Goal: Information Seeking & Learning: Understand process/instructions

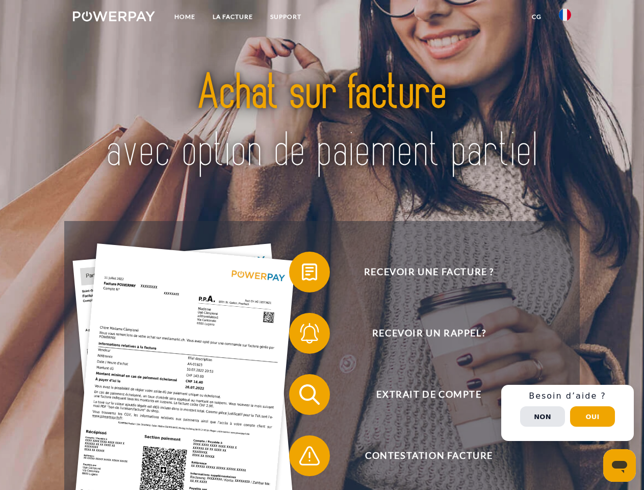
click at [114, 18] on img at bounding box center [114, 16] width 82 height 10
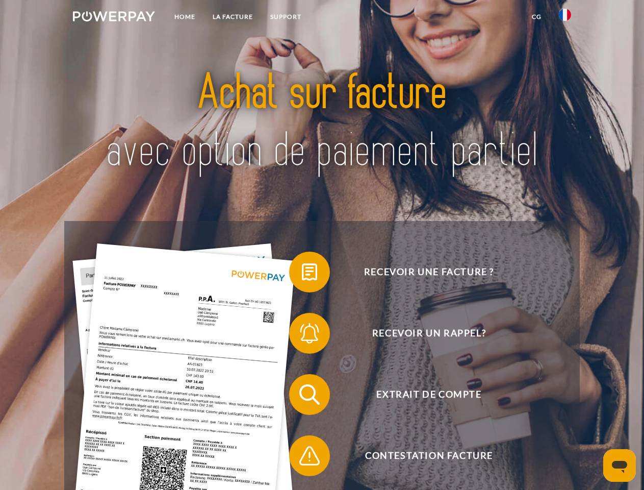
click at [565, 18] on img at bounding box center [565, 15] width 12 height 12
click at [537, 17] on link "CG" at bounding box center [537, 17] width 27 height 18
click at [302, 274] on span at bounding box center [294, 271] width 51 height 51
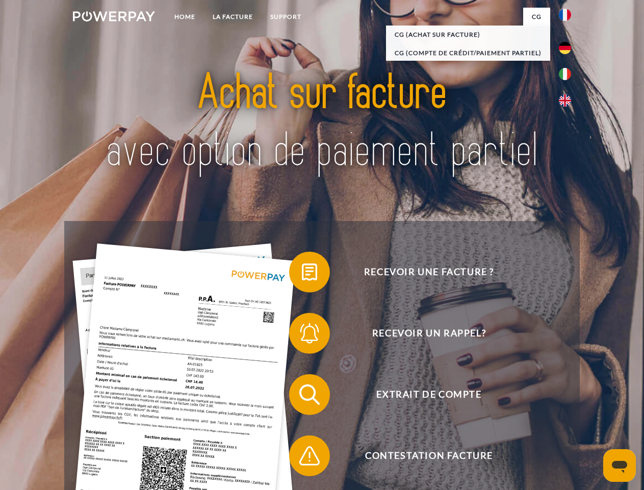
click at [302, 335] on span at bounding box center [294, 333] width 51 height 51
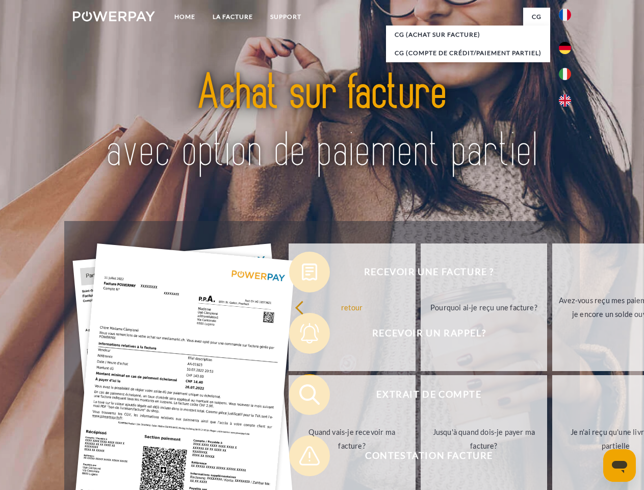
click at [421, 396] on link "Jusqu'à quand dois-je payer ma facture?" at bounding box center [484, 439] width 127 height 128
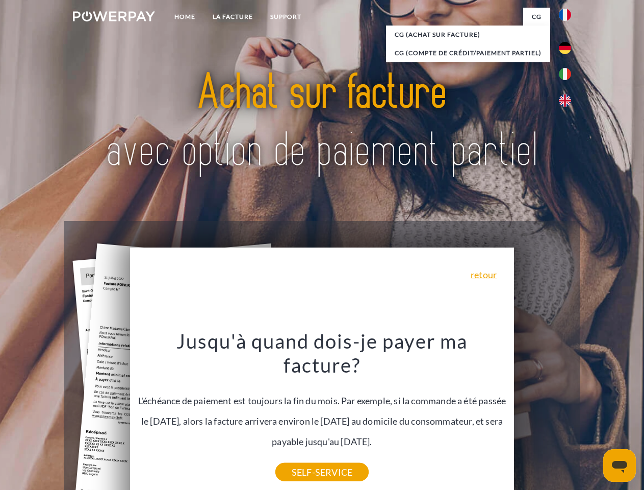
click at [302, 458] on div "Recevoir une facture ? Recevoir un rappel? Extrait de compte retour" at bounding box center [321, 425] width 515 height 408
click at [568, 413] on div "Recevoir une facture ? Recevoir un rappel? Extrait de compte retour" at bounding box center [321, 425] width 515 height 408
click at [543, 415] on span "Extrait de compte" at bounding box center [429, 394] width 250 height 41
click at [593, 416] on header "Home LA FACTURE Support" at bounding box center [322, 352] width 644 height 705
